Goal: Use online tool/utility

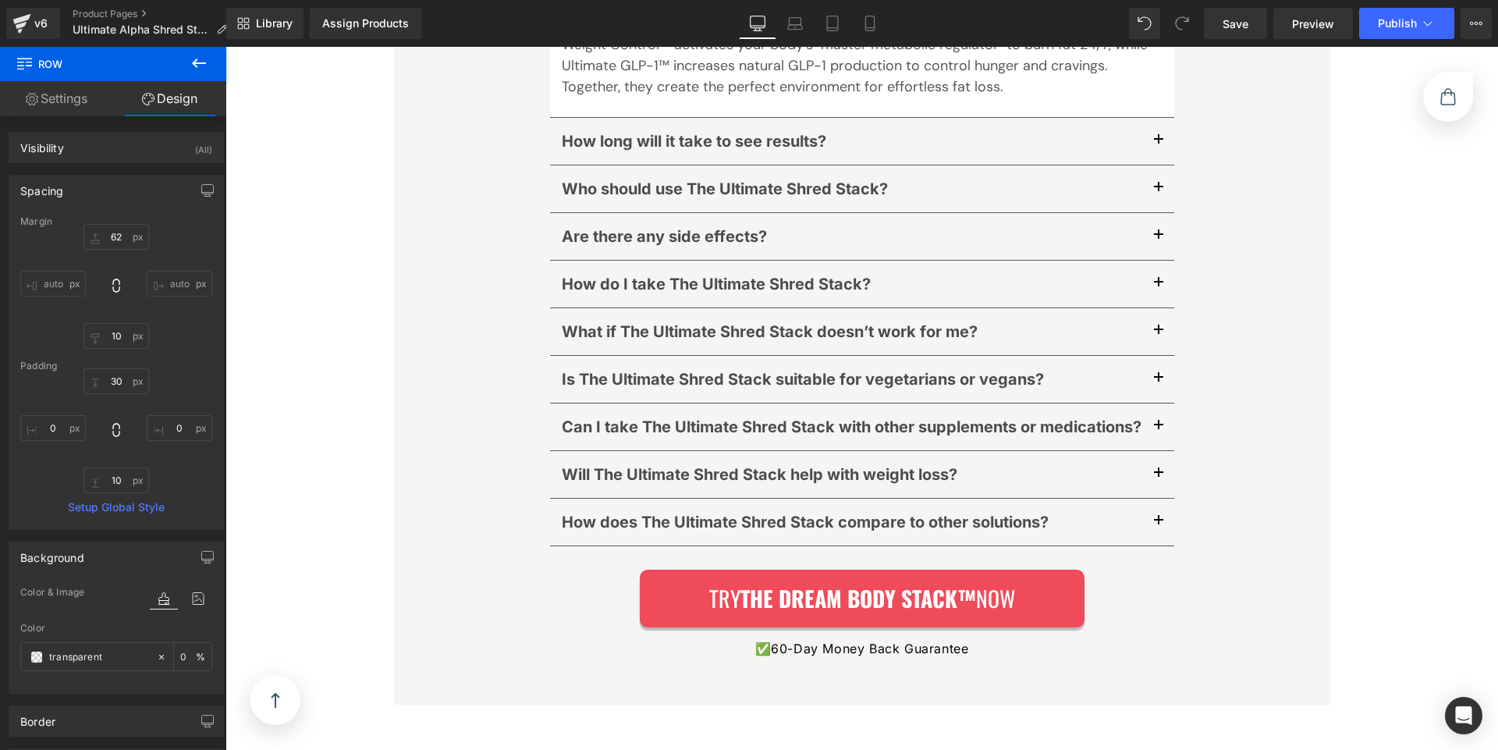
scroll to position [14860, 0]
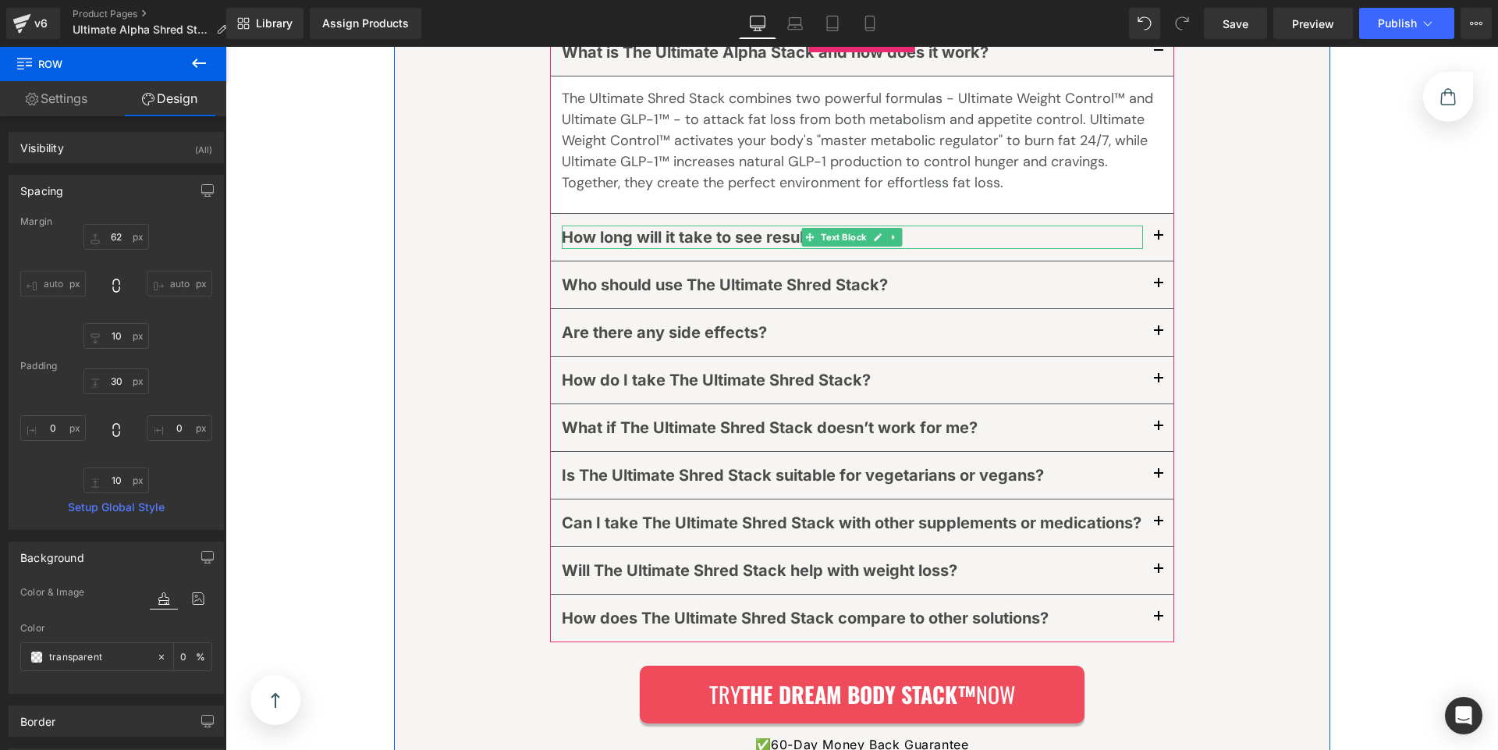
click at [874, 236] on icon at bounding box center [878, 236] width 9 height 9
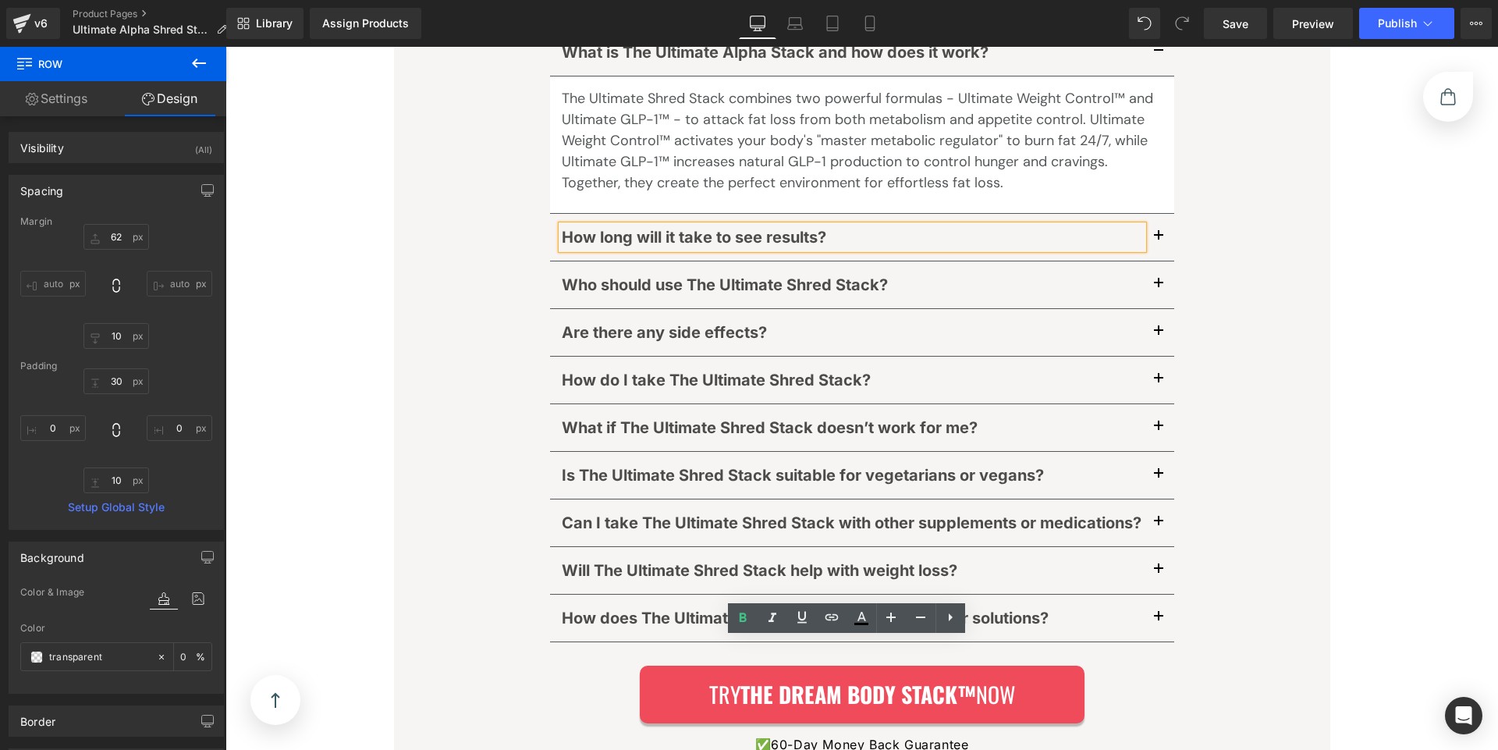
scroll to position [14443, 0]
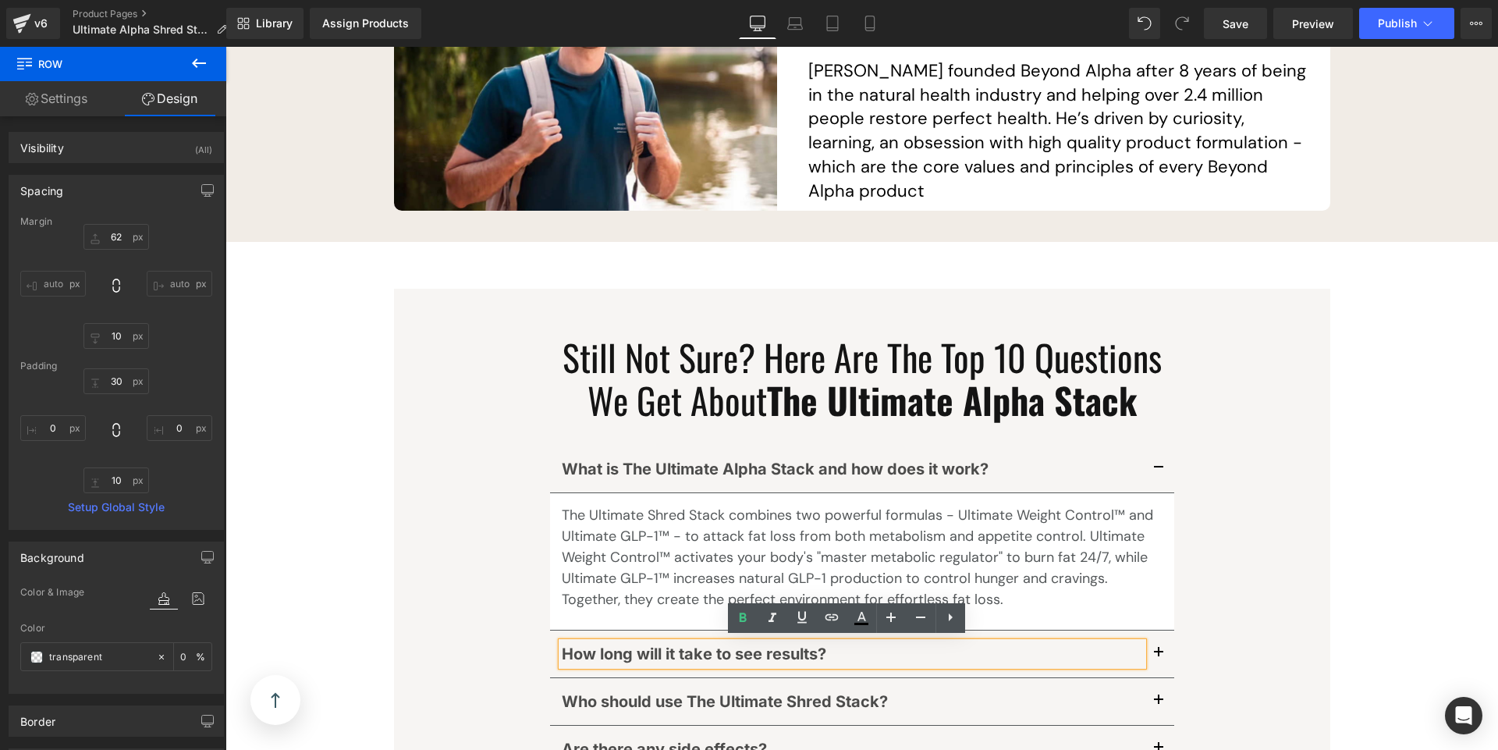
click at [1257, 431] on div "Still Not Sure? Here Are The Top 10 Questions We Get About The Ultimate Alpha S…" at bounding box center [862, 752] width 936 height 927
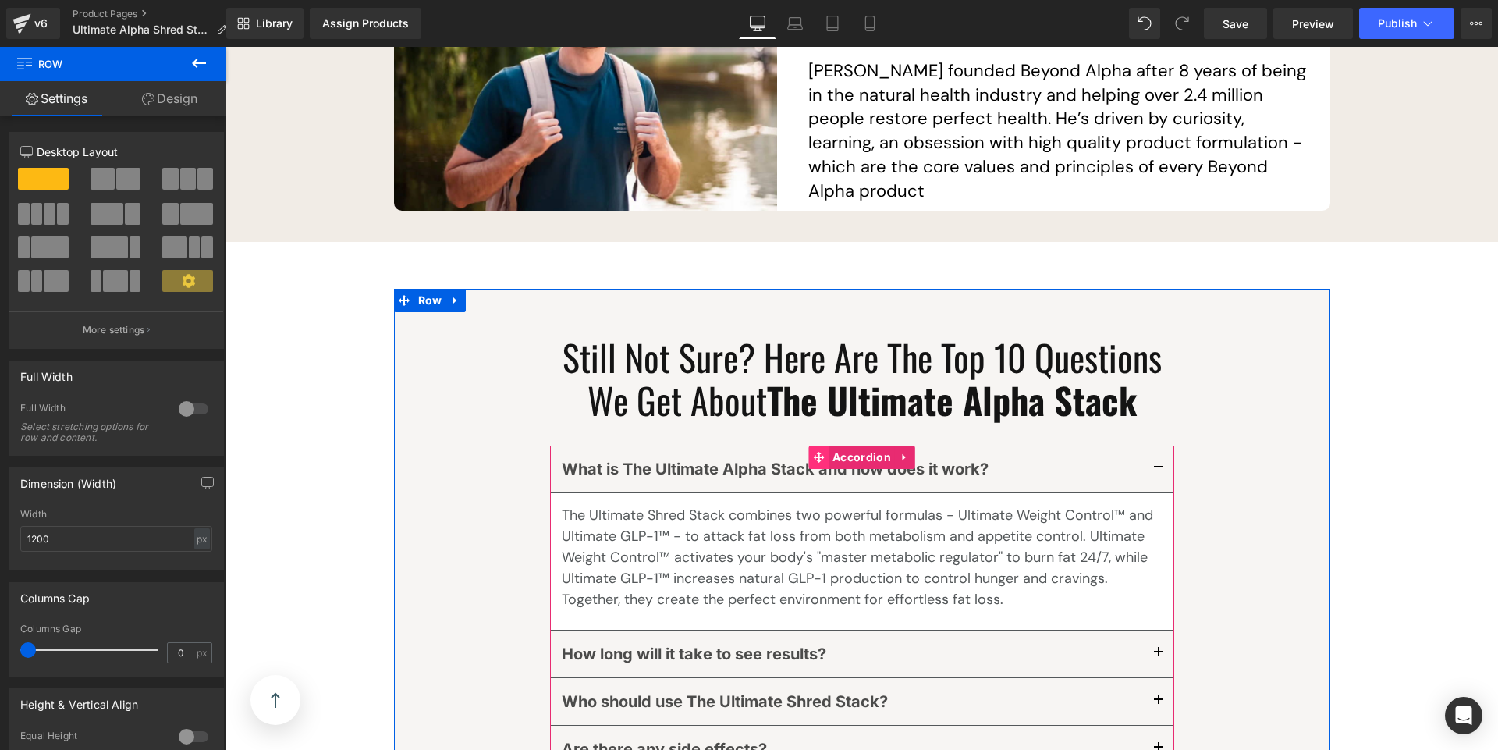
click at [815, 452] on icon at bounding box center [818, 457] width 11 height 11
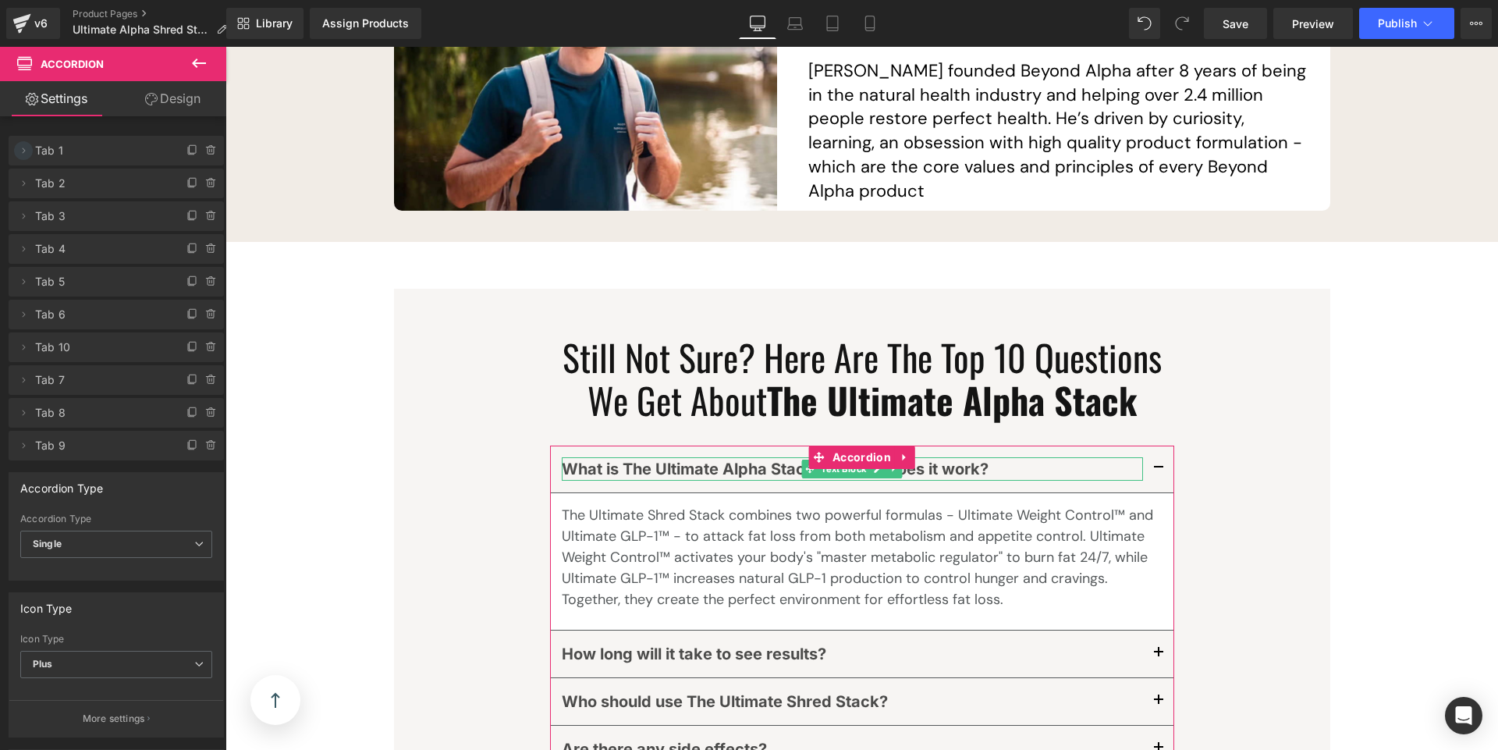
click at [24, 154] on icon at bounding box center [23, 150] width 12 height 12
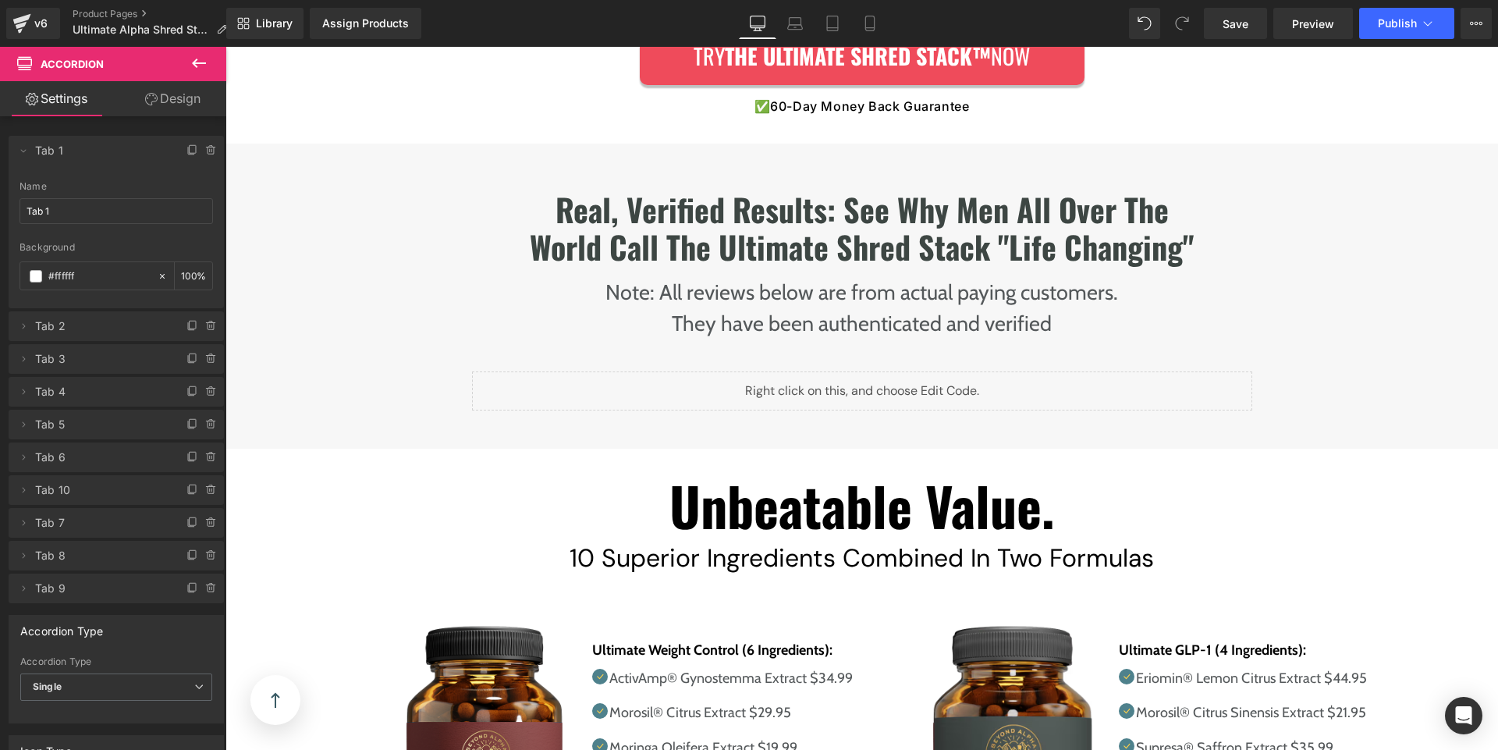
scroll to position [8000, 0]
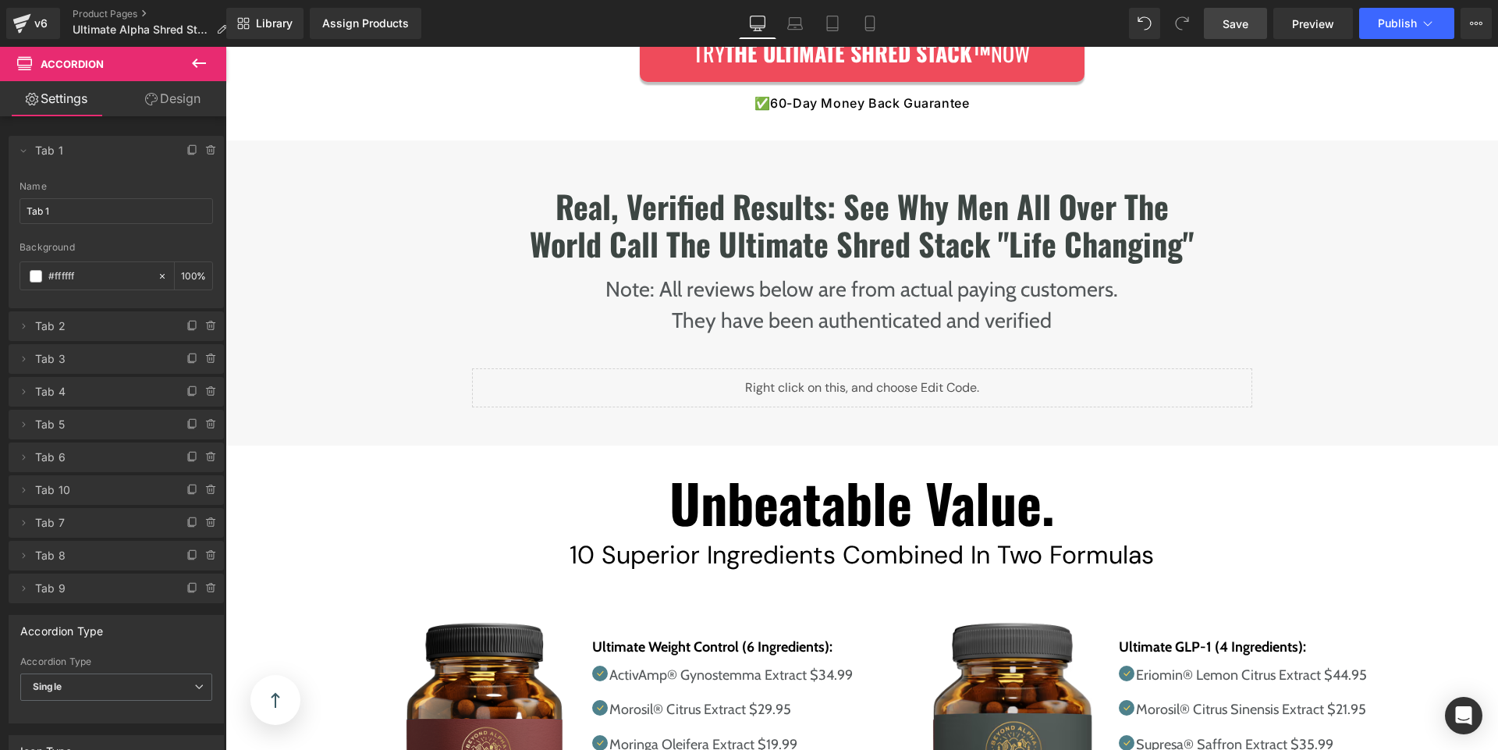
click at [1227, 27] on span "Save" at bounding box center [1235, 24] width 26 height 16
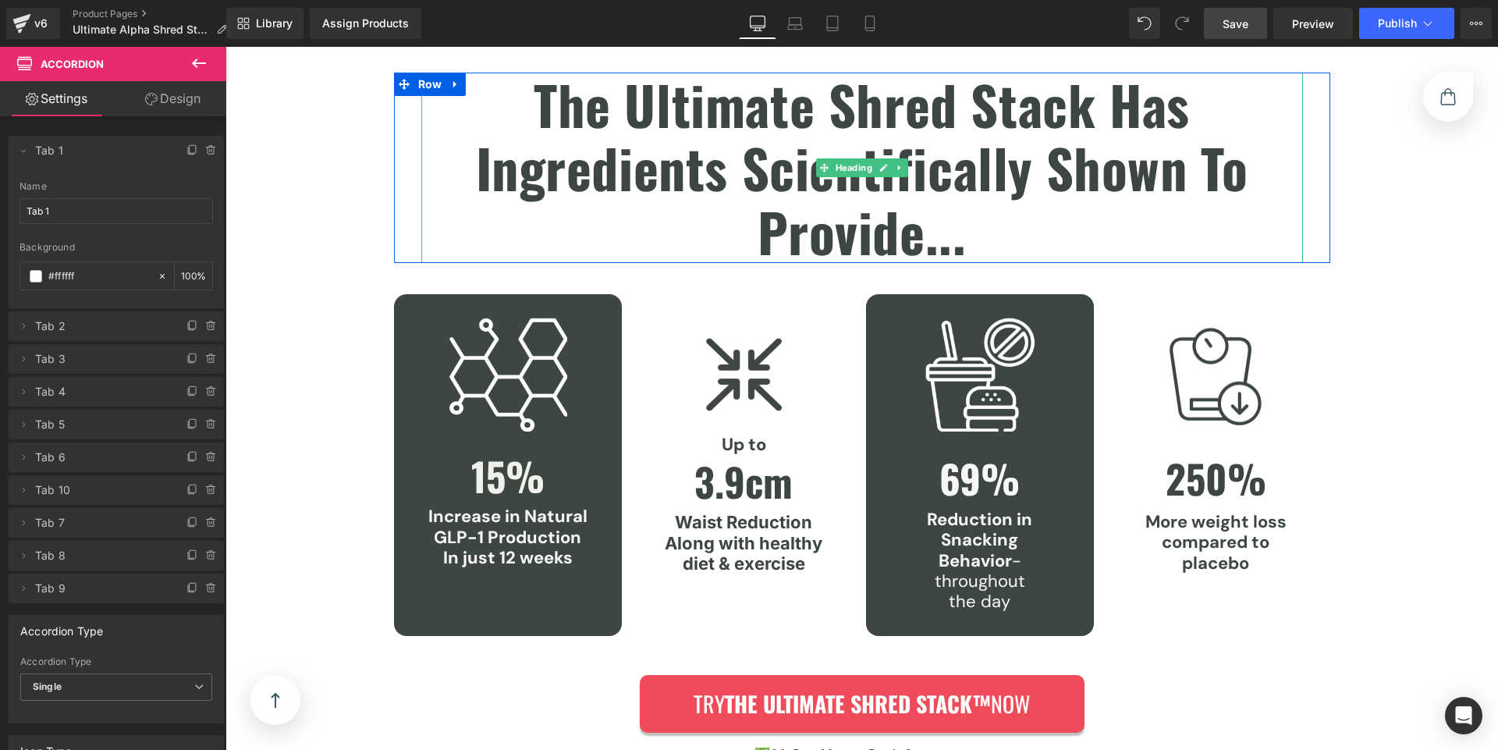
scroll to position [2467, 0]
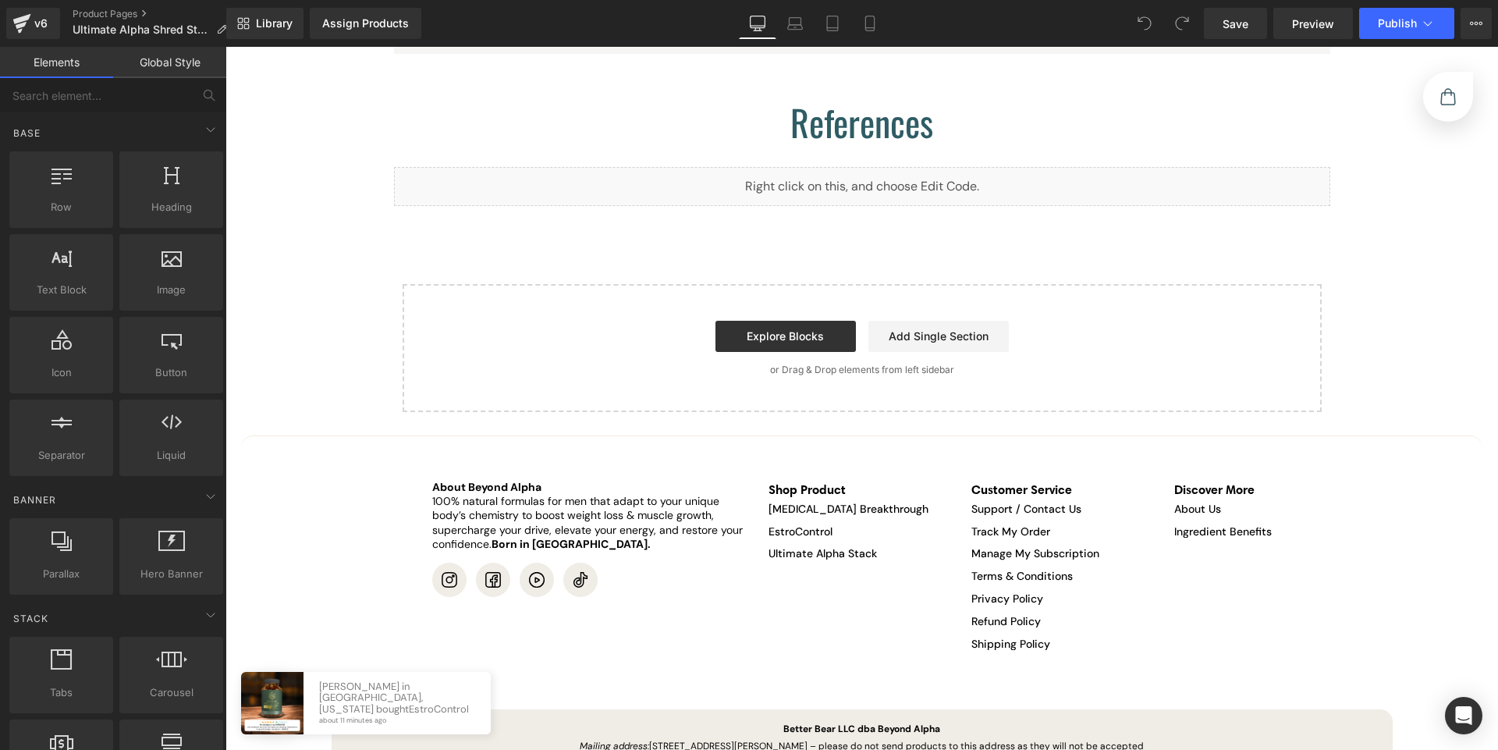
scroll to position [15715, 0]
